Goal: Check status

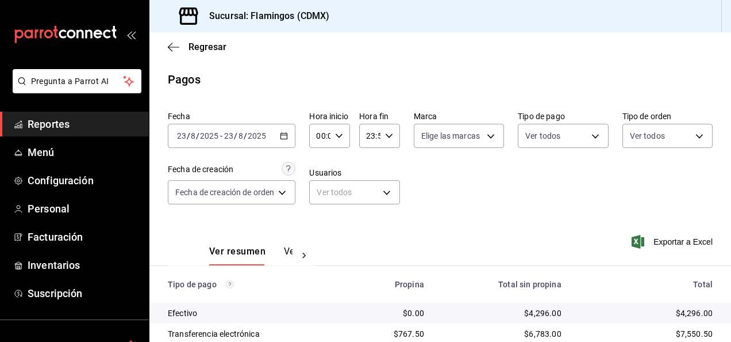
scroll to position [104, 0]
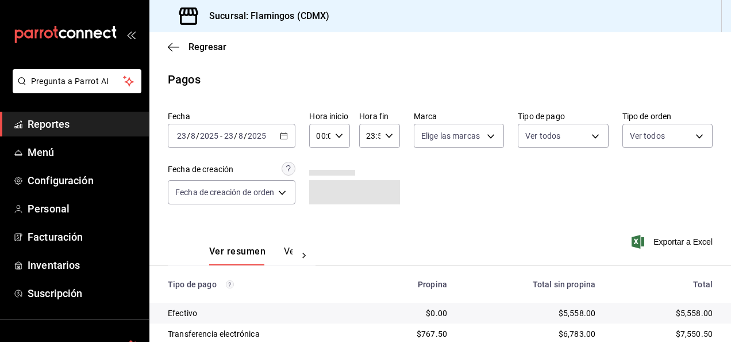
scroll to position [104, 0]
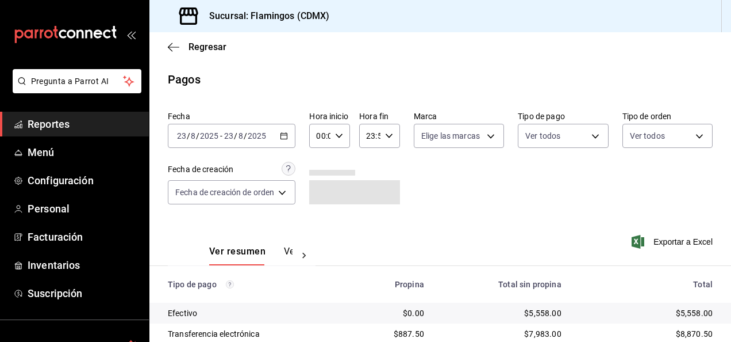
scroll to position [104, 0]
